Goal: Transaction & Acquisition: Purchase product/service

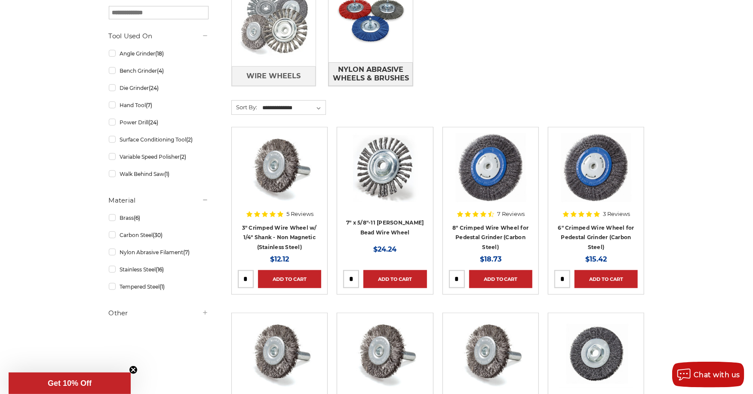
scroll to position [358, 0]
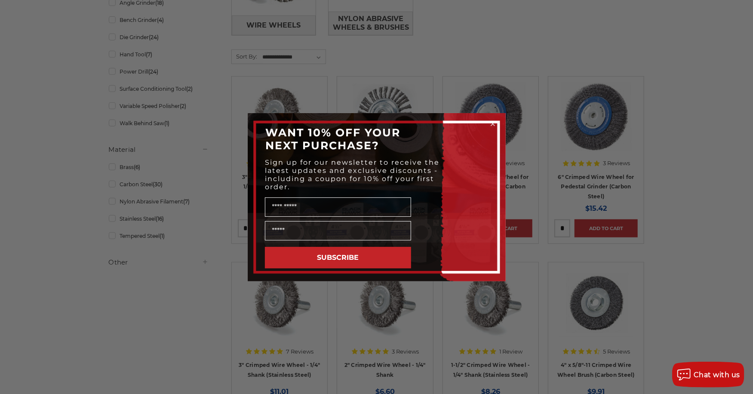
click at [459, 77] on div "Close dialog WANT 10% OFF YOUR NEXT PURCHASE? Sign up for our newsletter to rec…" at bounding box center [376, 197] width 753 height 394
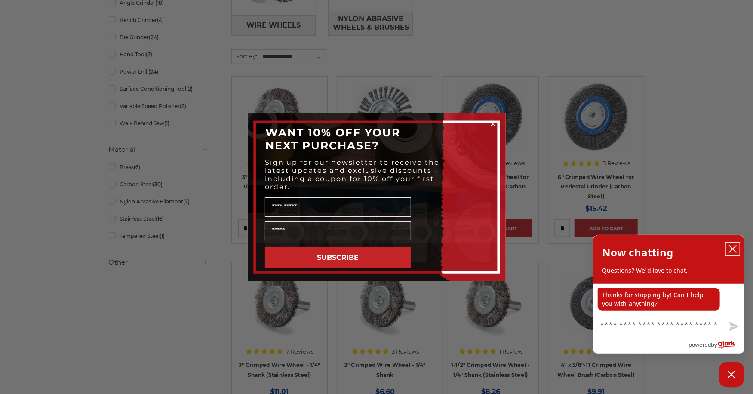
click at [732, 250] on icon "close chatbox" at bounding box center [732, 249] width 9 height 9
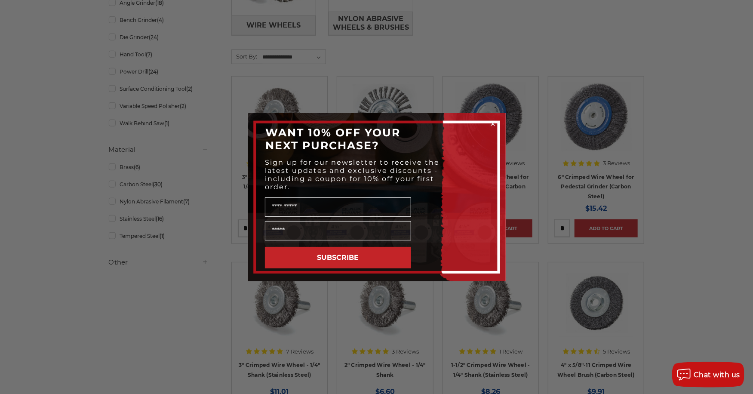
click at [493, 121] on circle "Close dialog" at bounding box center [493, 124] width 8 height 8
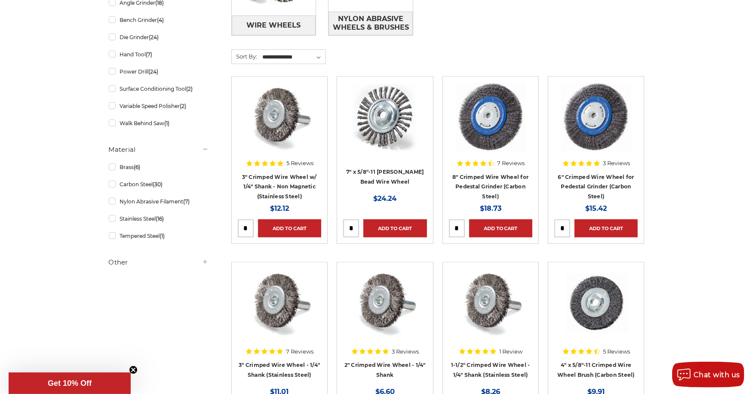
click at [572, 172] on h4 "6" Crimped Wire Wheel for Pedestal Grinder (Carbon Steel)" at bounding box center [595, 186] width 83 height 29
click at [572, 178] on link "6" Crimped Wire Wheel for Pedestal Grinder (Carbon Steel)" at bounding box center [596, 187] width 76 height 26
